Goal: Task Accomplishment & Management: Manage account settings

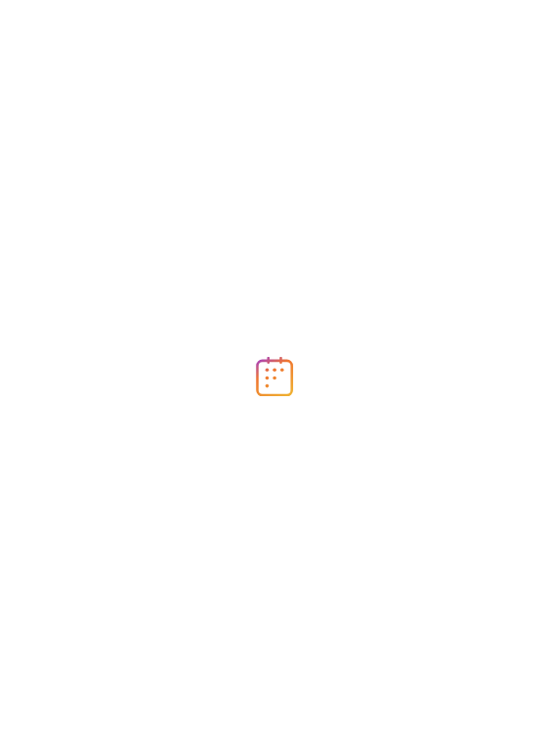
click at [204, 102] on div at bounding box center [274, 377] width 549 height 755
drag, startPoint x: 540, startPoint y: 109, endPoint x: 538, endPoint y: 215, distance: 105.9
click at [538, 215] on div at bounding box center [274, 377] width 549 height 755
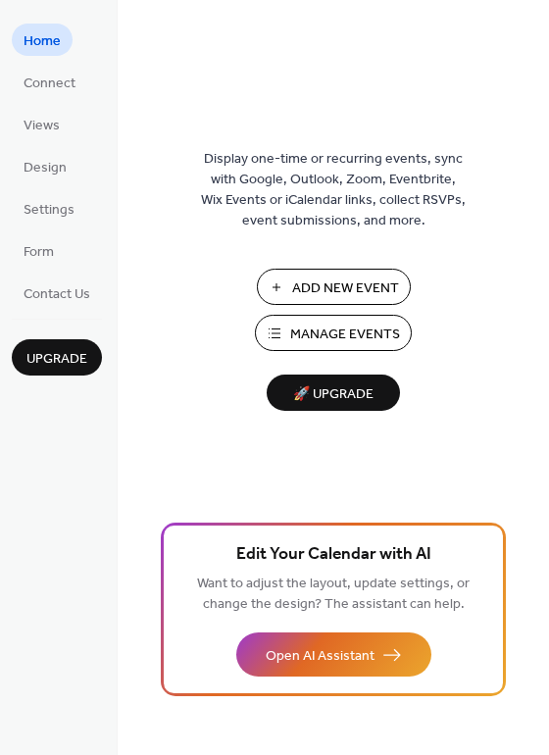
click at [337, 281] on span "Add New Event" at bounding box center [345, 288] width 107 height 21
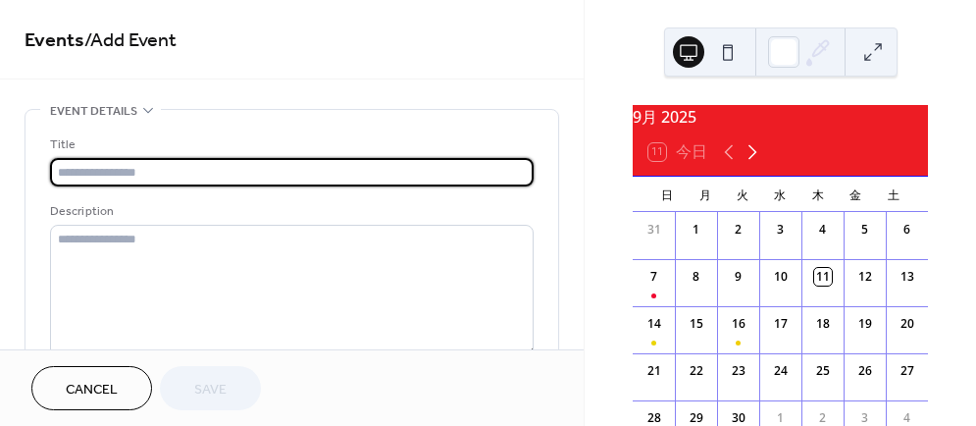
click at [753, 157] on icon at bounding box center [752, 152] width 24 height 24
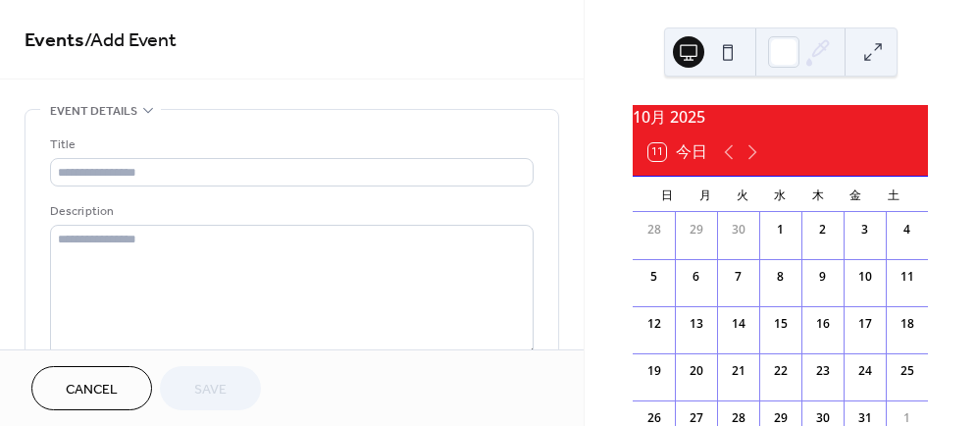
click at [886, 288] on div "11" at bounding box center [907, 273] width 42 height 29
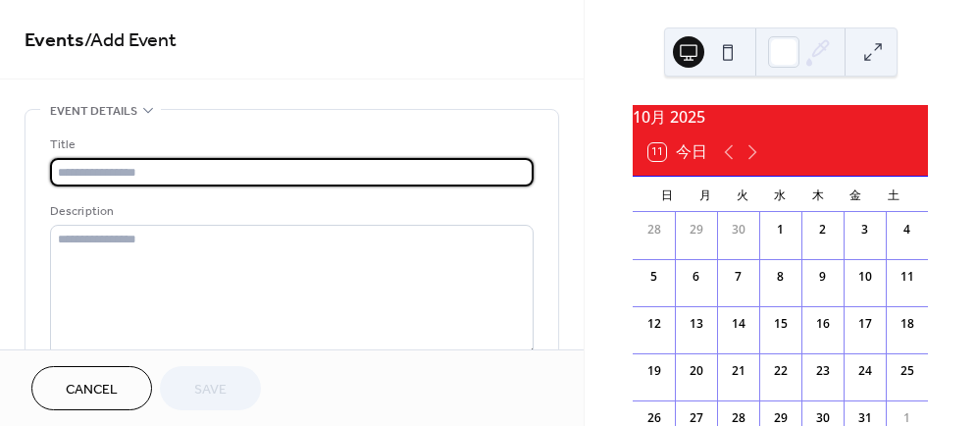
click at [195, 164] on input "text" at bounding box center [291, 172] width 483 height 28
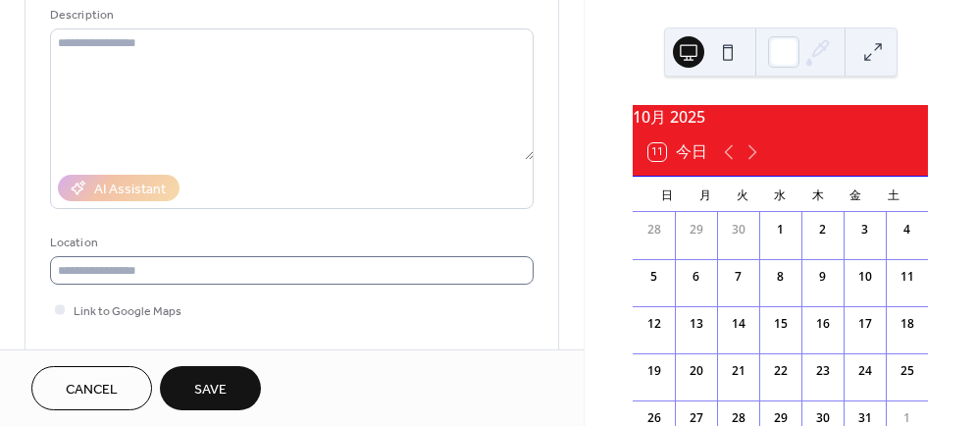
scroll to position [392, 0]
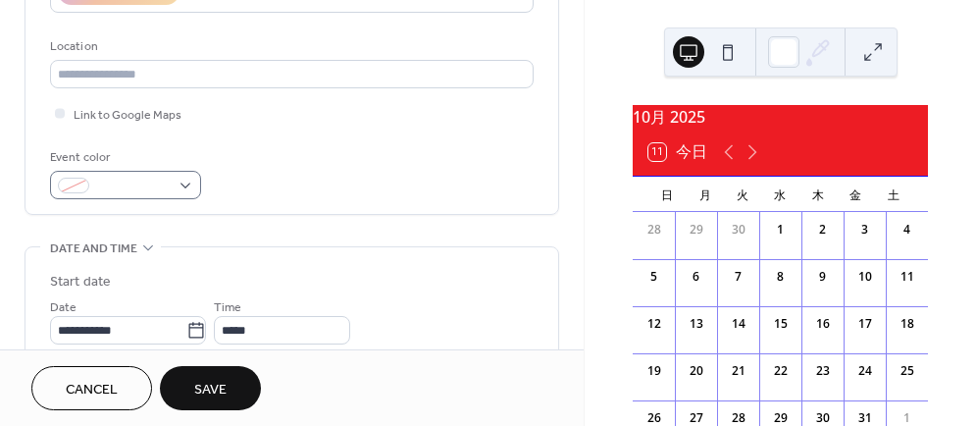
type input "****"
click at [172, 177] on div at bounding box center [125, 185] width 151 height 28
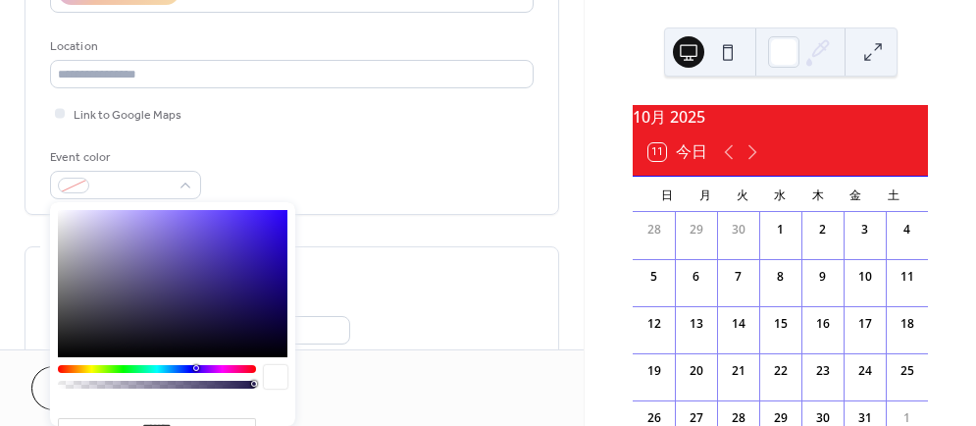
click at [87, 368] on div at bounding box center [157, 369] width 198 height 8
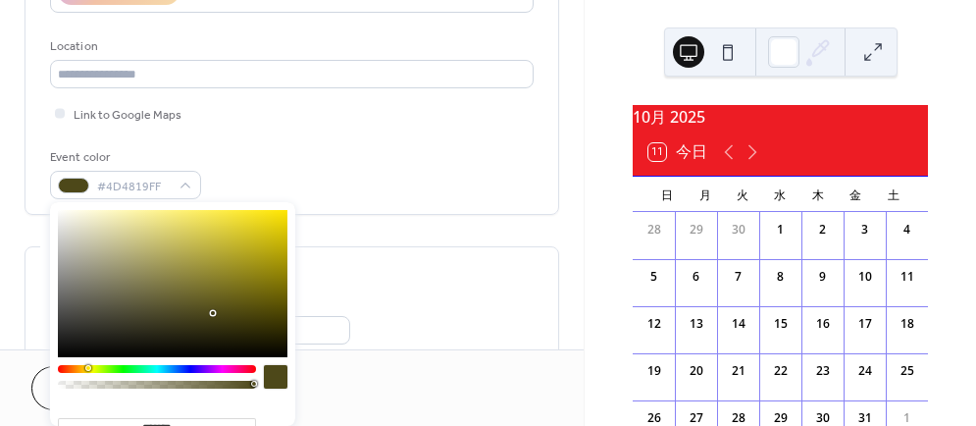
click at [275, 214] on div at bounding box center [172, 283] width 229 height 147
type input "*******"
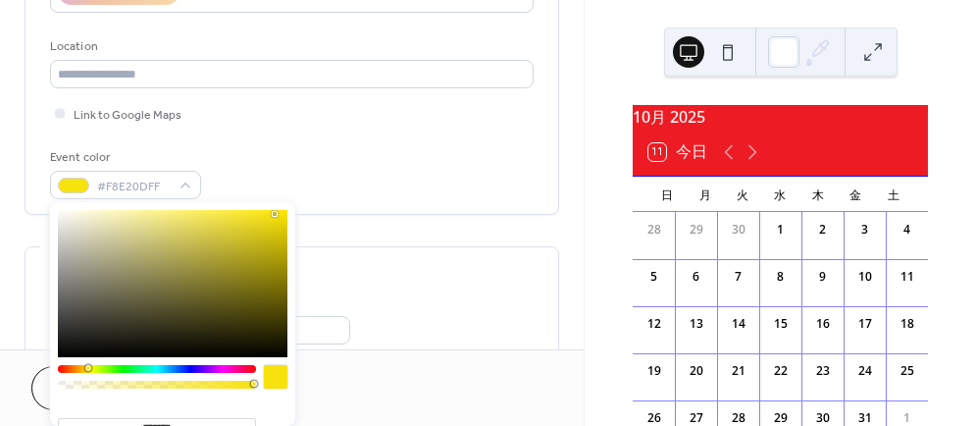
click at [449, 374] on div "Cancel Save" at bounding box center [291, 388] width 521 height 44
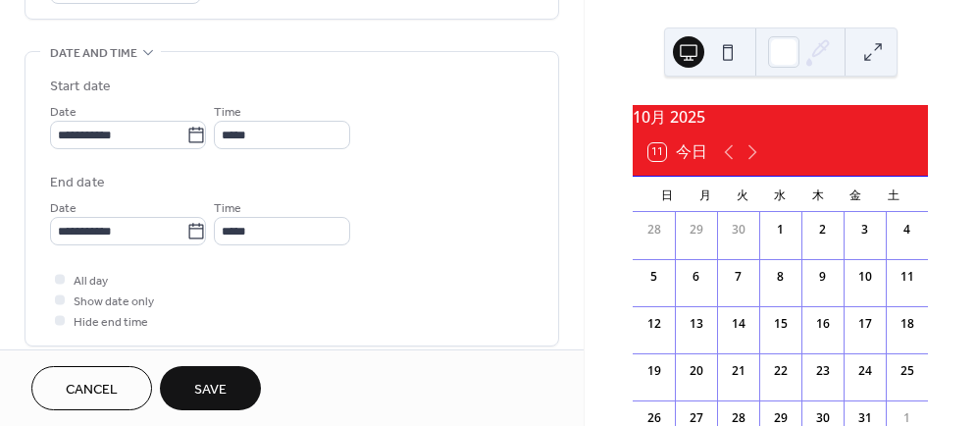
scroll to position [588, 0]
click at [199, 134] on icon at bounding box center [196, 135] width 20 height 20
click at [186, 134] on input "**********" at bounding box center [118, 134] width 136 height 28
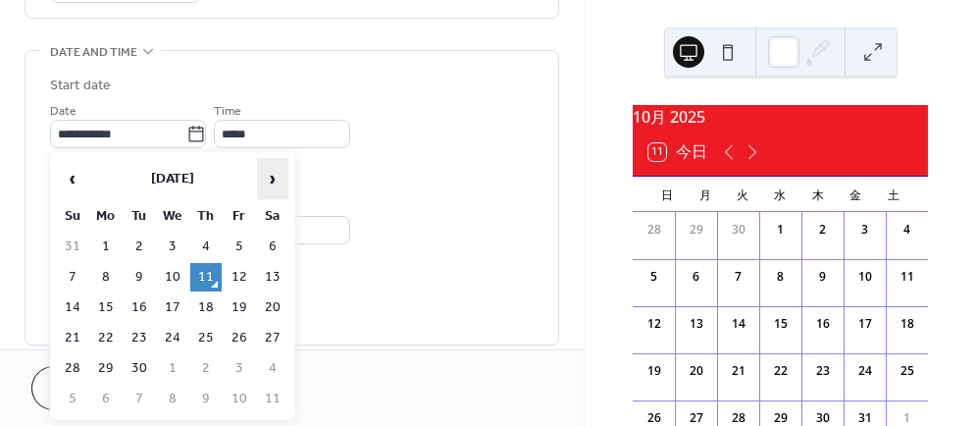
click at [263, 178] on span "›" at bounding box center [272, 178] width 29 height 39
click at [271, 269] on td "11" at bounding box center [272, 277] width 31 height 28
type input "**********"
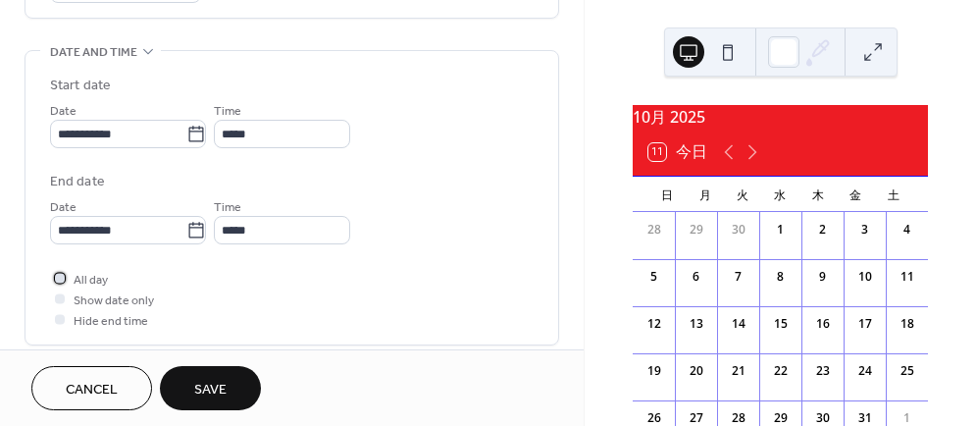
click at [56, 273] on div at bounding box center [60, 278] width 10 height 10
click at [216, 393] on span "Save" at bounding box center [210, 390] width 32 height 21
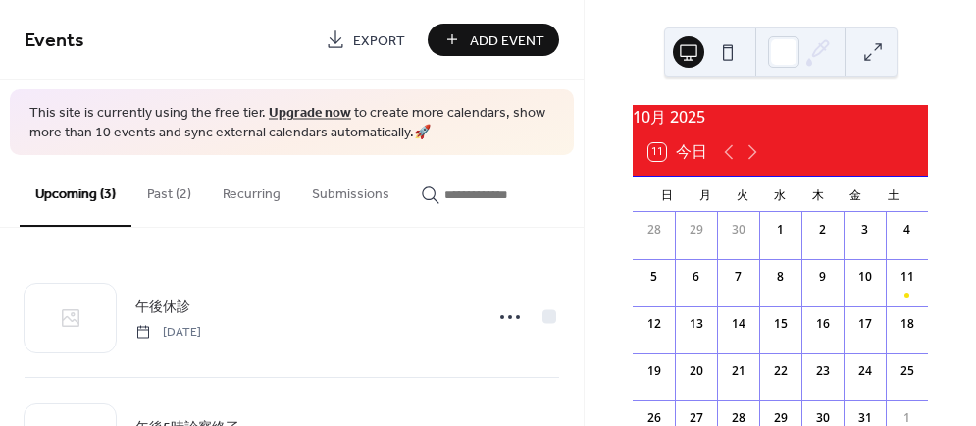
click at [165, 197] on button "Past (2)" at bounding box center [169, 190] width 76 height 70
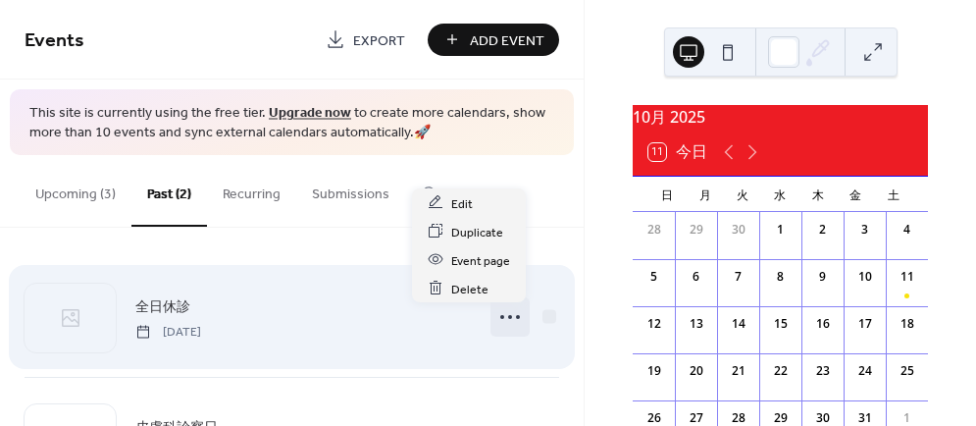
click at [498, 323] on icon at bounding box center [509, 316] width 31 height 31
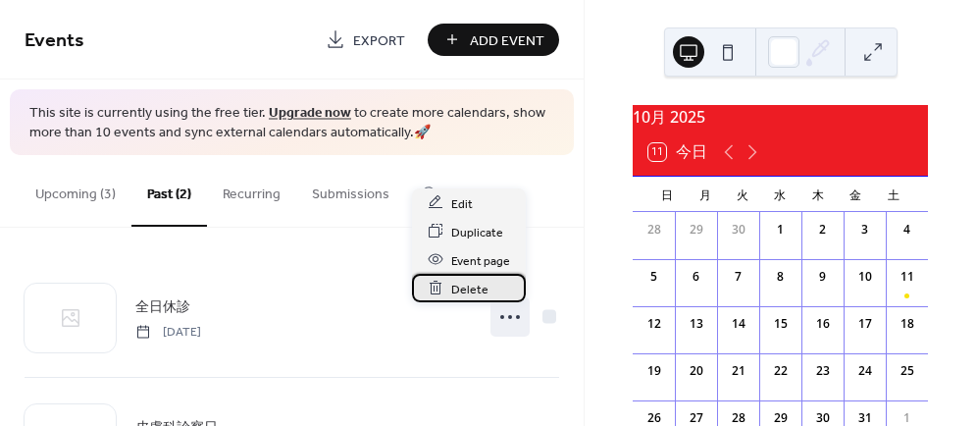
click at [463, 288] on span "Delete" at bounding box center [469, 288] width 37 height 21
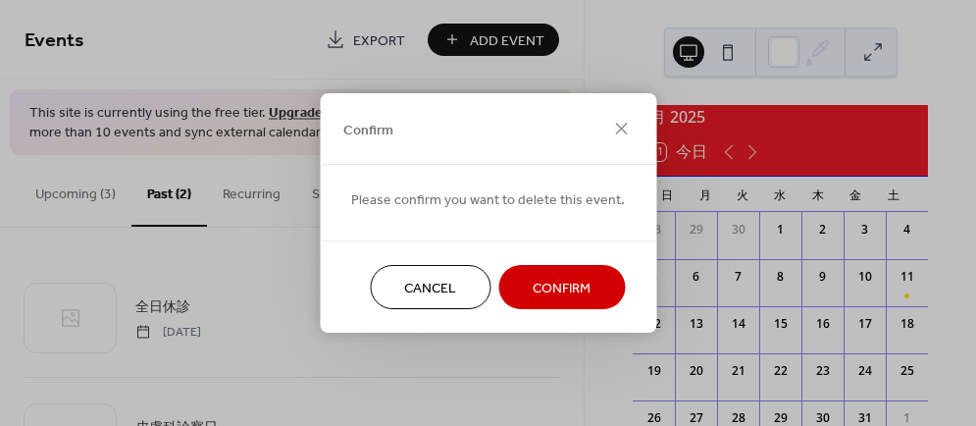
click at [534, 286] on span "Confirm" at bounding box center [561, 288] width 58 height 21
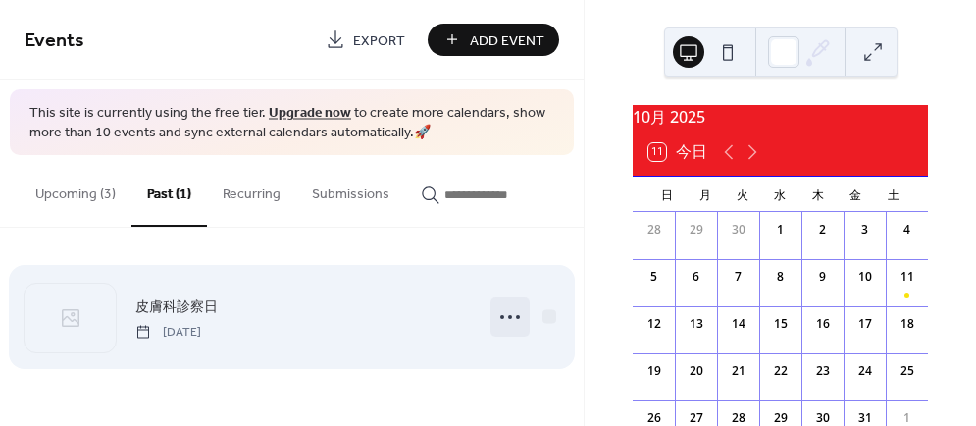
click at [513, 318] on icon at bounding box center [509, 316] width 31 height 31
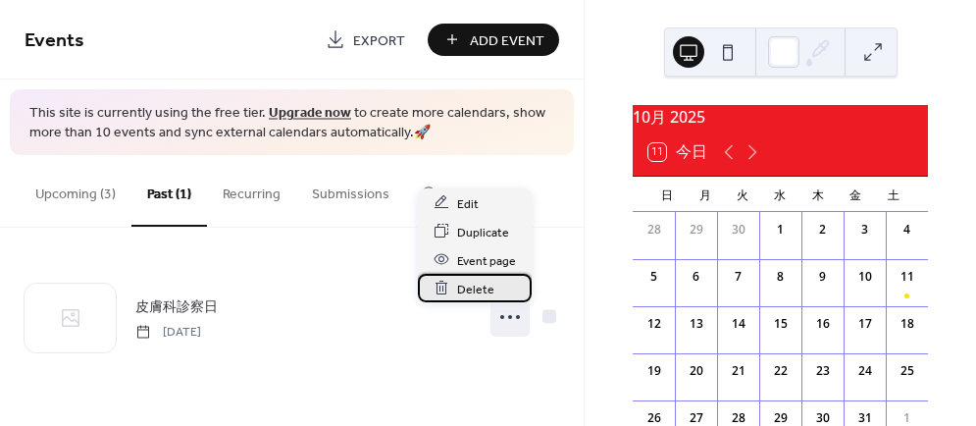
click at [474, 289] on span "Delete" at bounding box center [475, 288] width 37 height 21
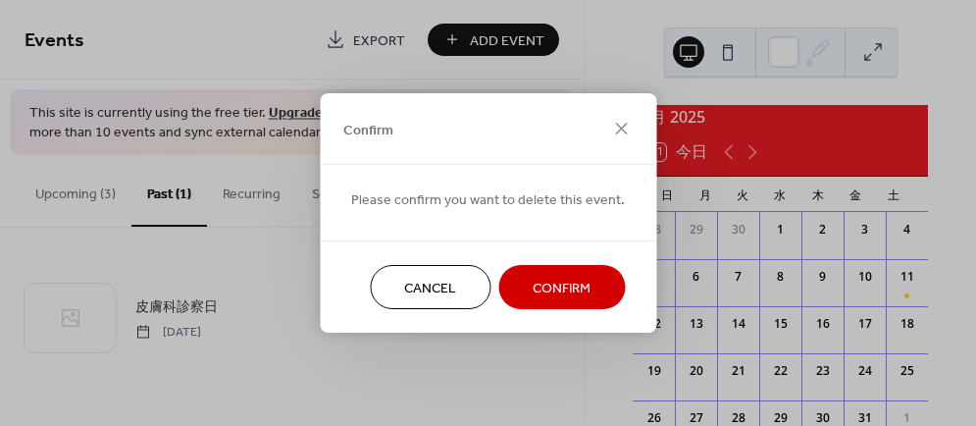
click at [549, 287] on span "Confirm" at bounding box center [561, 288] width 58 height 21
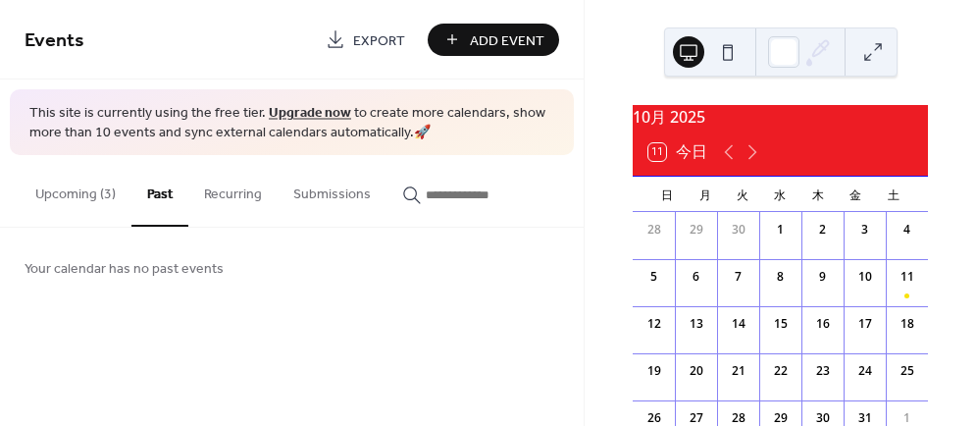
click at [66, 196] on button "Upcoming (3)" at bounding box center [76, 190] width 112 height 70
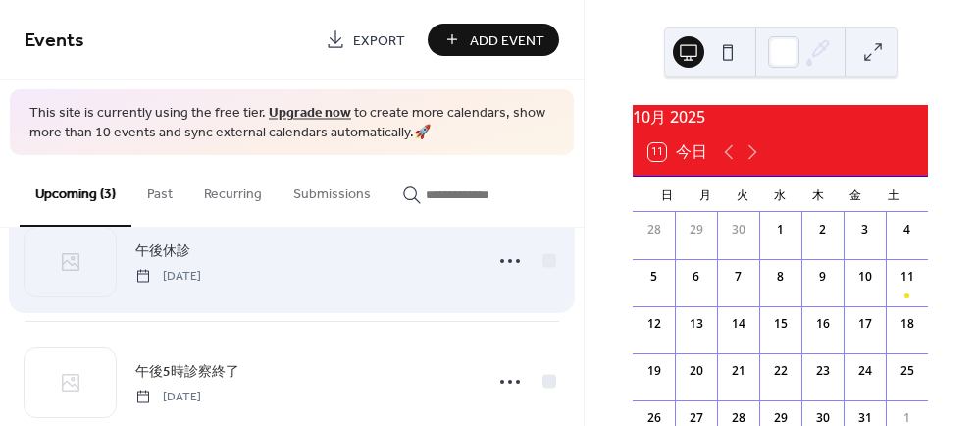
scroll to position [23, 0]
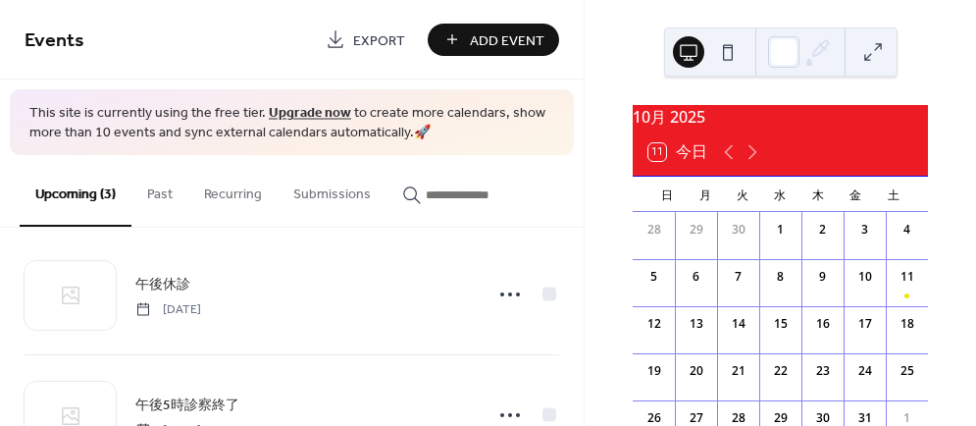
click at [493, 38] on span "Add Event" at bounding box center [507, 40] width 75 height 21
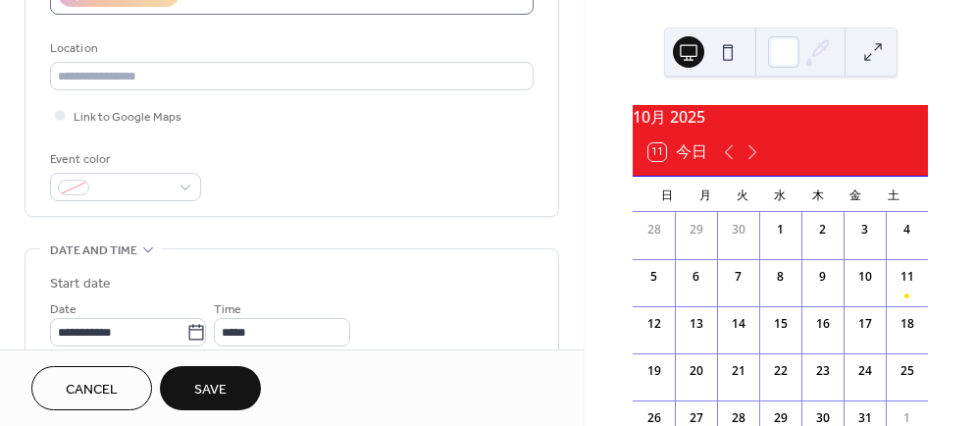
scroll to position [392, 0]
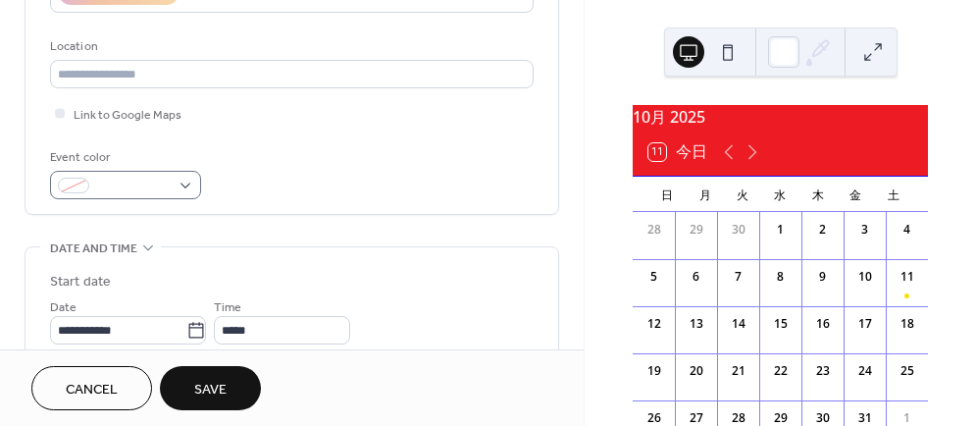
type input "*****"
click at [188, 187] on div at bounding box center [125, 185] width 151 height 28
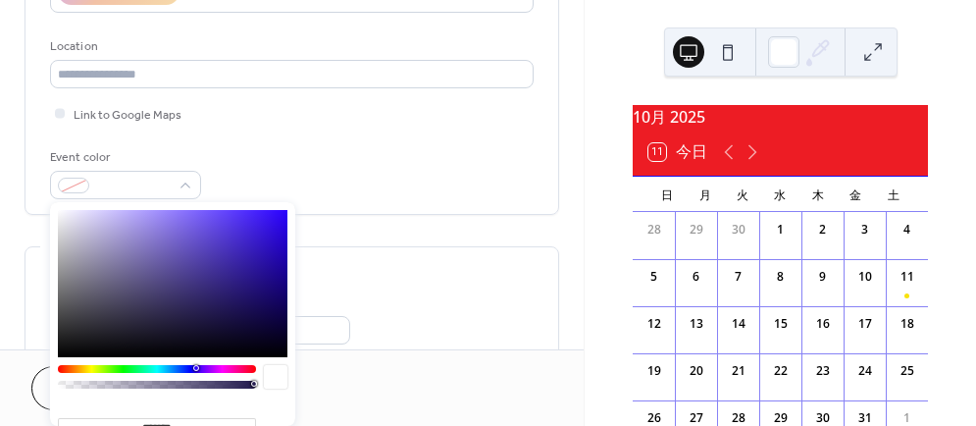
click at [125, 370] on div at bounding box center [157, 369] width 198 height 8
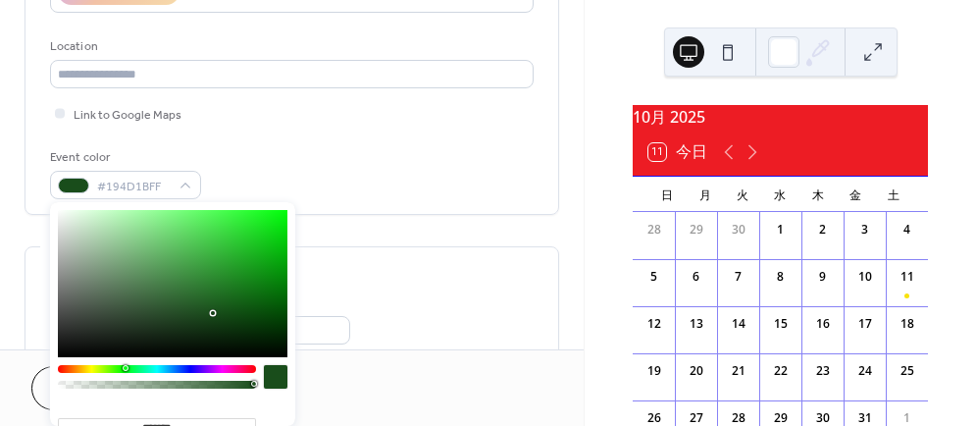
click at [271, 223] on div at bounding box center [172, 283] width 229 height 147
type input "*******"
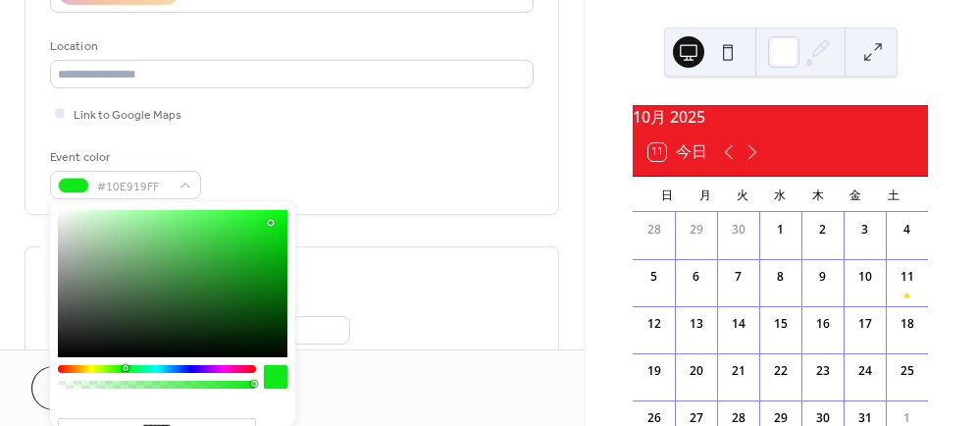
click at [437, 393] on div "Cancel Save" at bounding box center [291, 388] width 521 height 44
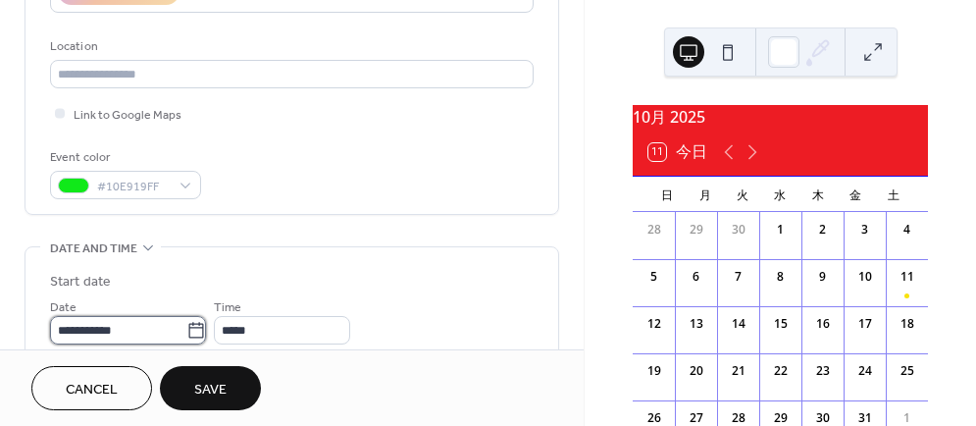
click at [162, 330] on input "**********" at bounding box center [118, 330] width 136 height 28
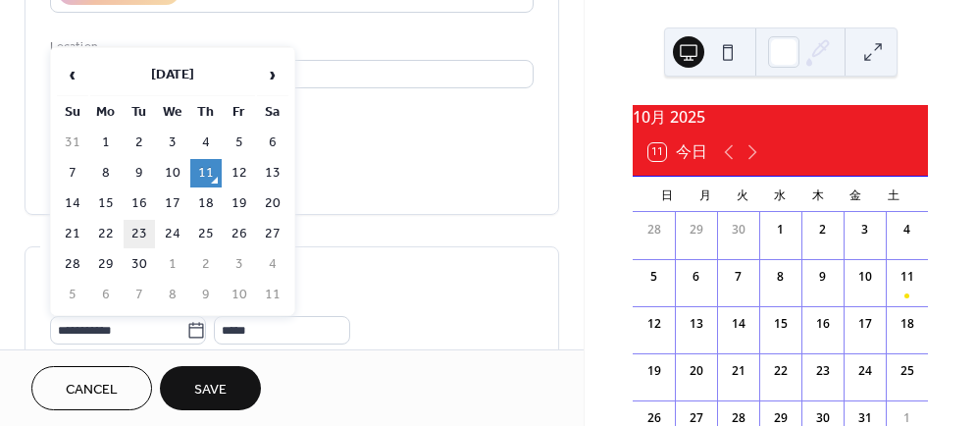
click at [70, 234] on td "21" at bounding box center [72, 234] width 31 height 28
type input "**********"
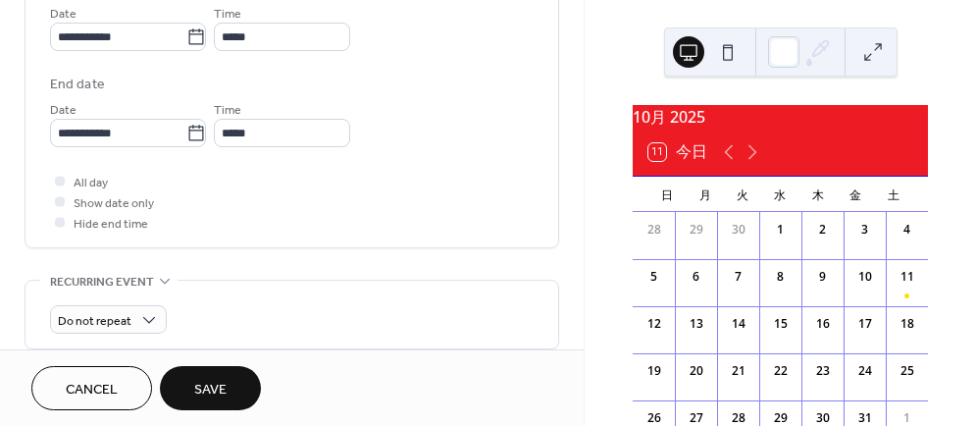
scroll to position [685, 0]
click at [56, 177] on div at bounding box center [60, 181] width 10 height 10
click at [203, 385] on span "Save" at bounding box center [210, 390] width 32 height 21
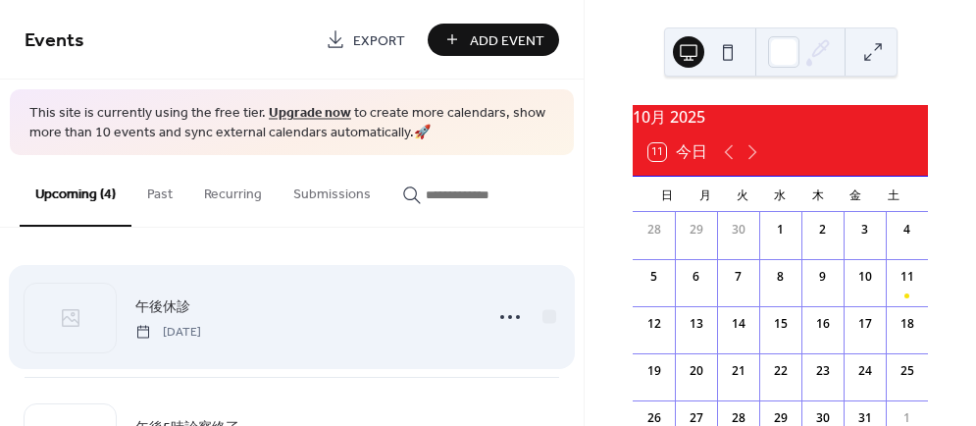
scroll to position [97, 0]
